Goal: Register for event/course

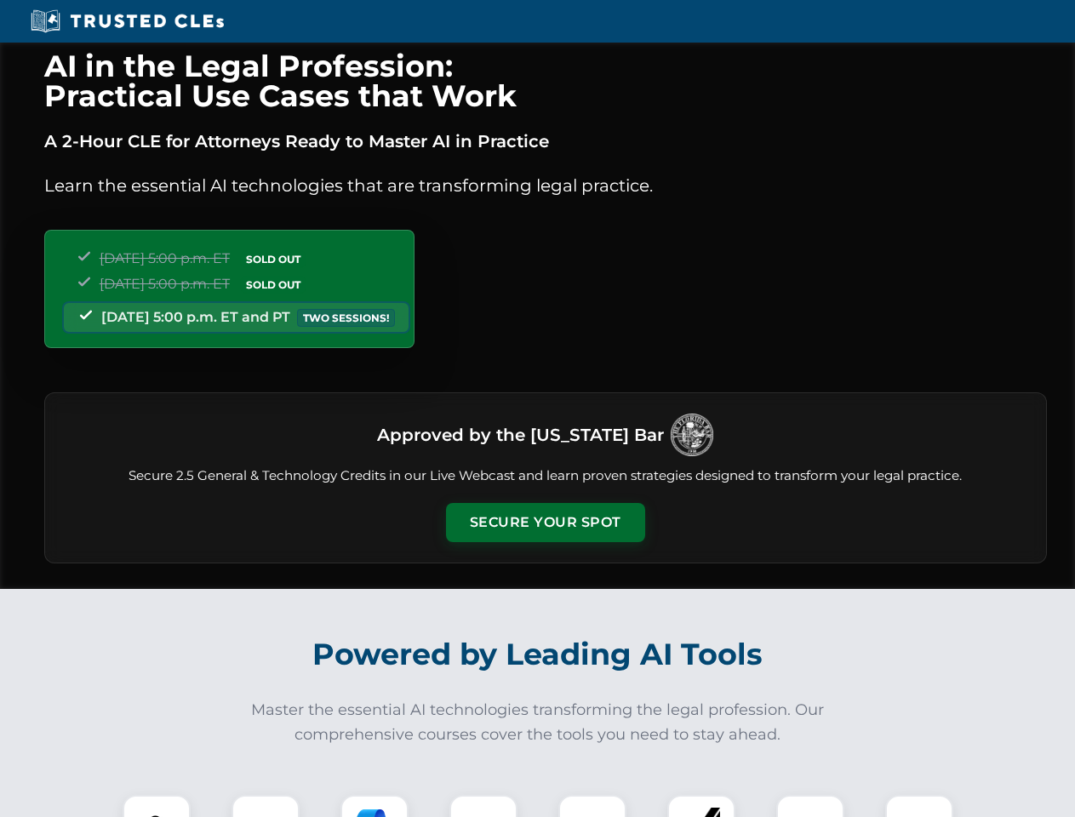
click at [545, 522] on button "Secure Your Spot" at bounding box center [545, 522] width 199 height 39
click at [157, 806] on img at bounding box center [156, 828] width 49 height 49
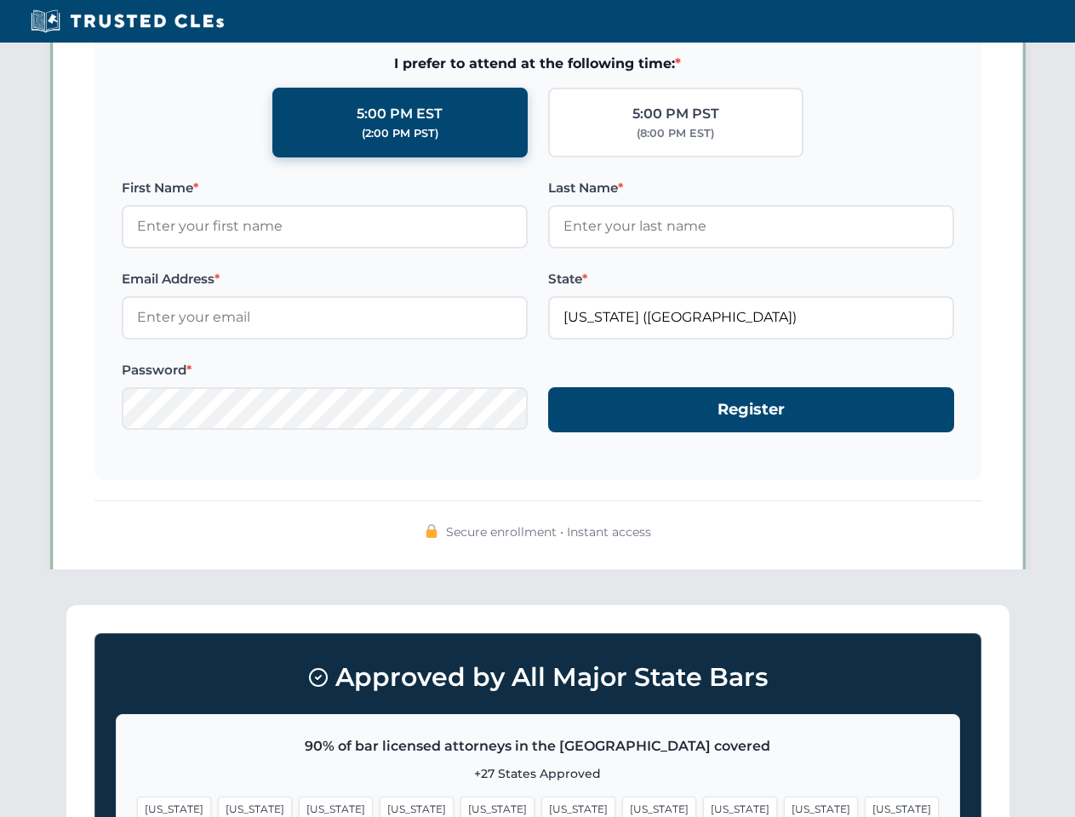
click at [622, 806] on span "[US_STATE]" at bounding box center [659, 808] width 74 height 25
click at [784, 806] on span "[US_STATE]" at bounding box center [821, 808] width 74 height 25
